Goal: Transaction & Acquisition: Purchase product/service

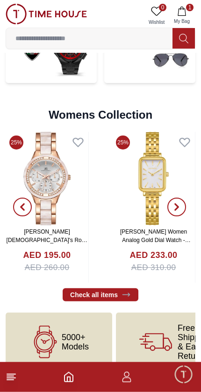
scroll to position [2091, 0]
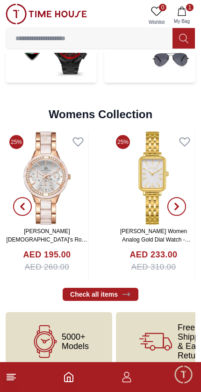
click at [161, 182] on button "button" at bounding box center [177, 206] width 34 height 151
click at [142, 196] on img at bounding box center [153, 177] width 83 height 93
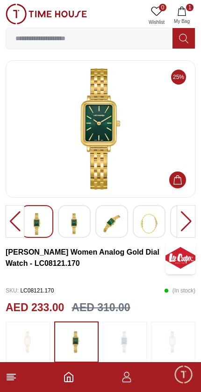
click at [76, 226] on img at bounding box center [74, 223] width 17 height 21
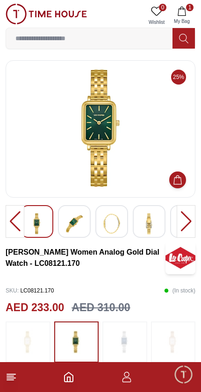
click at [73, 232] on img at bounding box center [74, 223] width 17 height 21
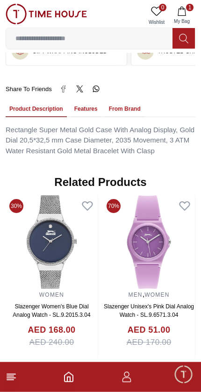
scroll to position [628, 0]
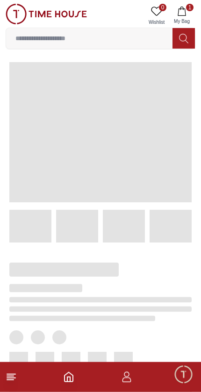
scroll to position [3, 0]
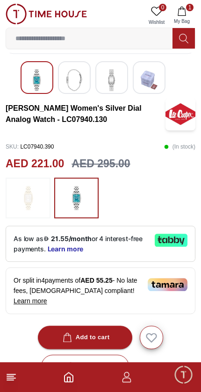
click at [17, 187] on img at bounding box center [27, 198] width 23 height 32
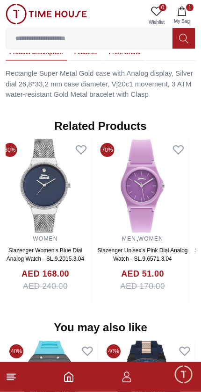
scroll to position [684, 0]
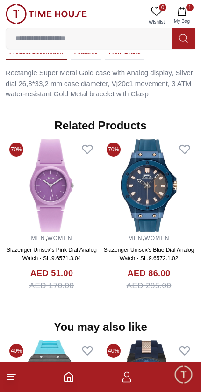
click at [160, 143] on img at bounding box center [149, 185] width 92 height 93
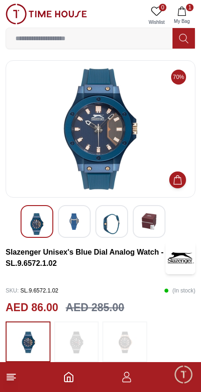
click at [11, 15] on img at bounding box center [46, 14] width 81 height 21
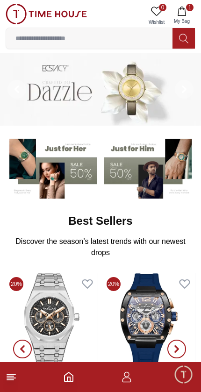
click at [183, 12] on icon "button" at bounding box center [181, 11] width 9 height 9
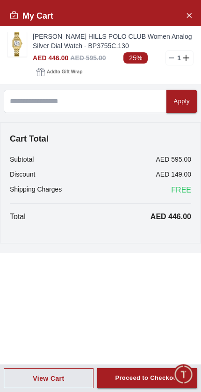
click at [17, 51] on img at bounding box center [17, 44] width 19 height 24
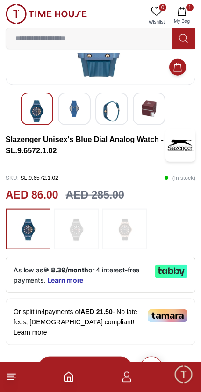
scroll to position [114, 0]
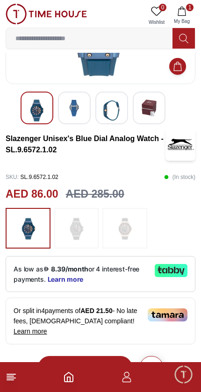
click at [183, 13] on icon "button" at bounding box center [181, 11] width 9 height 9
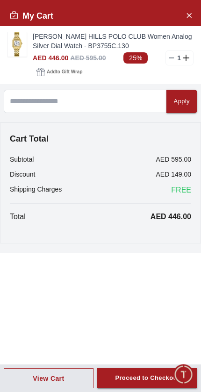
click at [115, 43] on link "BEVERLY HILLS POLO CLUB Women Analog Silver Dial Watch - BP3755C.130" at bounding box center [113, 41] width 161 height 19
click at [22, 48] on img at bounding box center [17, 44] width 19 height 24
click at [103, 41] on link "BEVERLY HILLS POLO CLUB Women Analog Silver Dial Watch - BP3755C.130" at bounding box center [113, 41] width 161 height 19
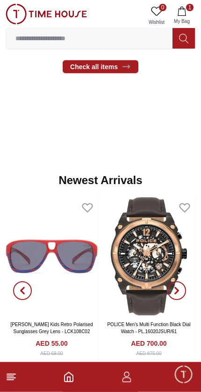
scroll to position [372, 0]
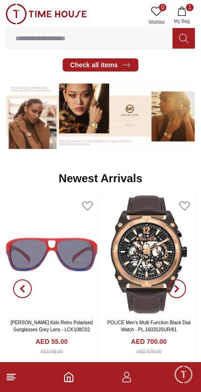
click at [161, 7] on span "0" at bounding box center [162, 7] width 7 height 7
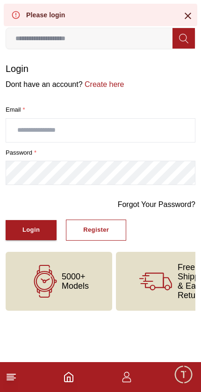
click at [82, 135] on input "text" at bounding box center [100, 130] width 189 height 23
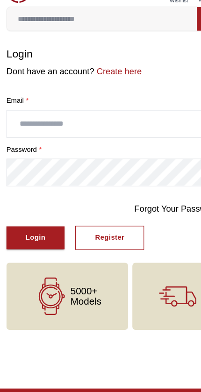
click at [117, 80] on link "Create here" at bounding box center [104, 84] width 42 height 8
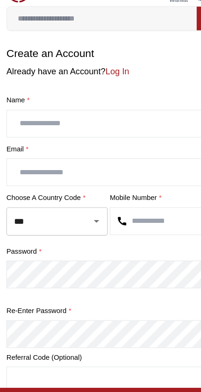
click at [125, 119] on input "text" at bounding box center [100, 130] width 189 height 23
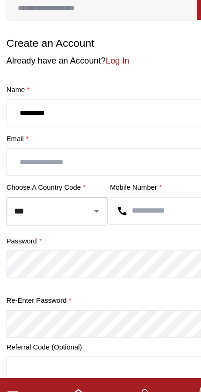
type input "*********"
click at [20, 161] on input "text" at bounding box center [100, 172] width 189 height 23
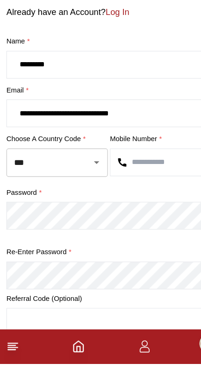
type input "**********"
click at [148, 204] on input "text" at bounding box center [146, 215] width 98 height 23
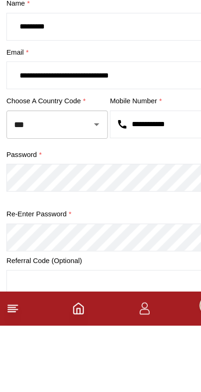
type input "**********"
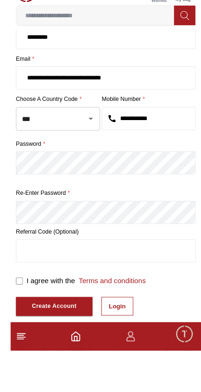
scroll to position [138, 0]
